Goal: Go to known website: Access a specific website the user already knows

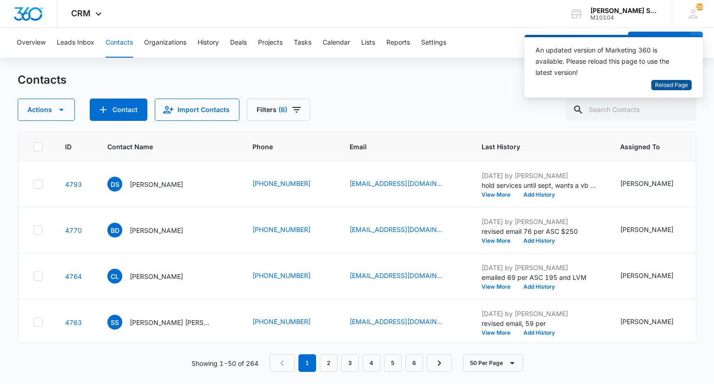
click at [682, 81] on span "Reload Page" at bounding box center [671, 85] width 33 height 9
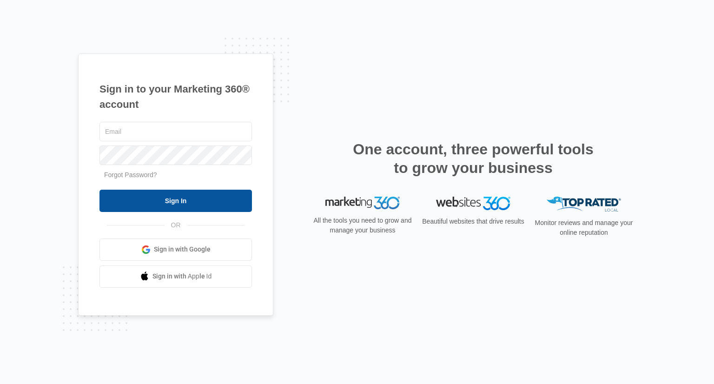
type input "[PERSON_NAME][EMAIL_ADDRESS][DOMAIN_NAME]"
click at [185, 192] on input "Sign In" at bounding box center [175, 201] width 152 height 22
